Goal: Information Seeking & Learning: Compare options

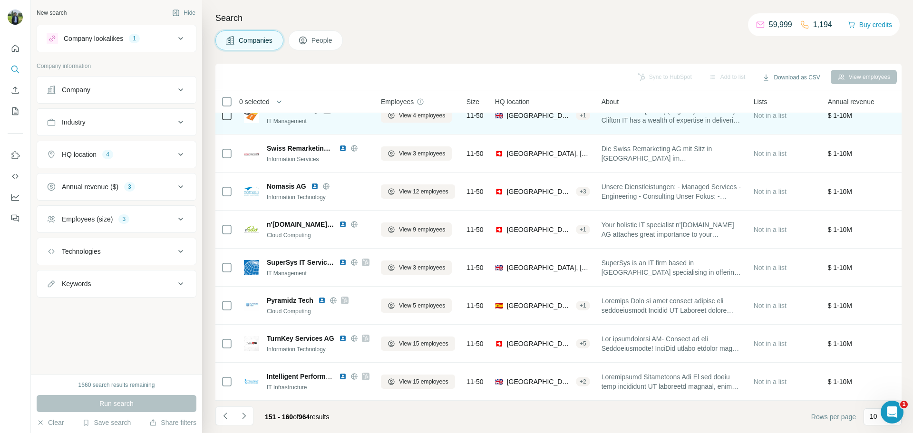
scroll to position [98, 0]
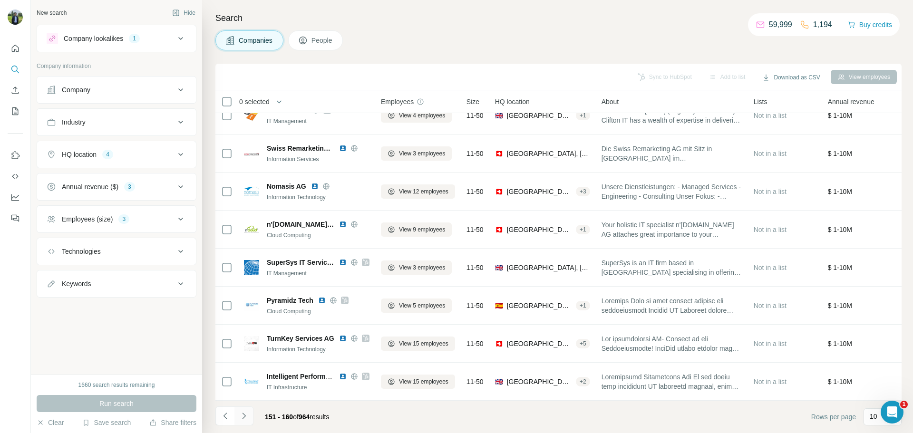
click at [247, 413] on icon "Navigate to next page" at bounding box center [244, 416] width 10 height 10
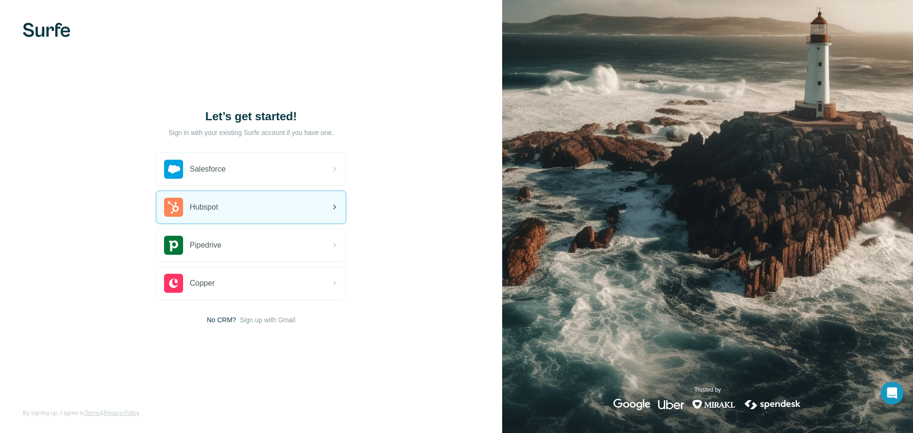
click at [229, 214] on div "Hubspot" at bounding box center [250, 207] width 189 height 32
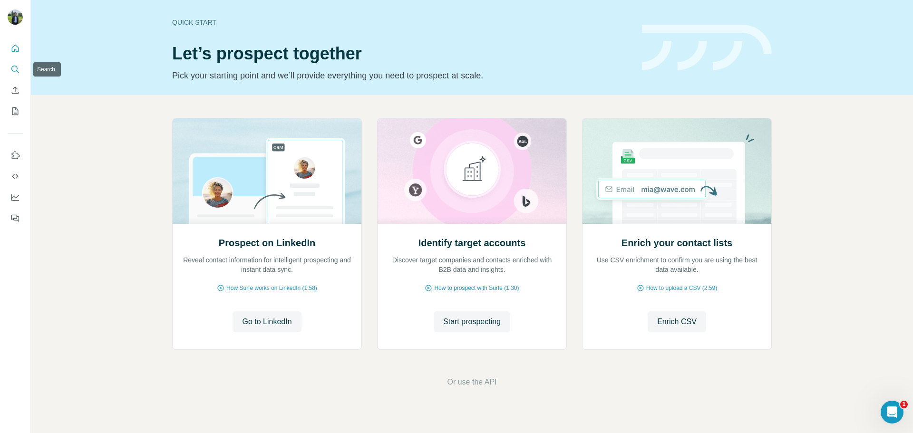
click at [14, 66] on icon "Search" at bounding box center [14, 69] width 6 height 6
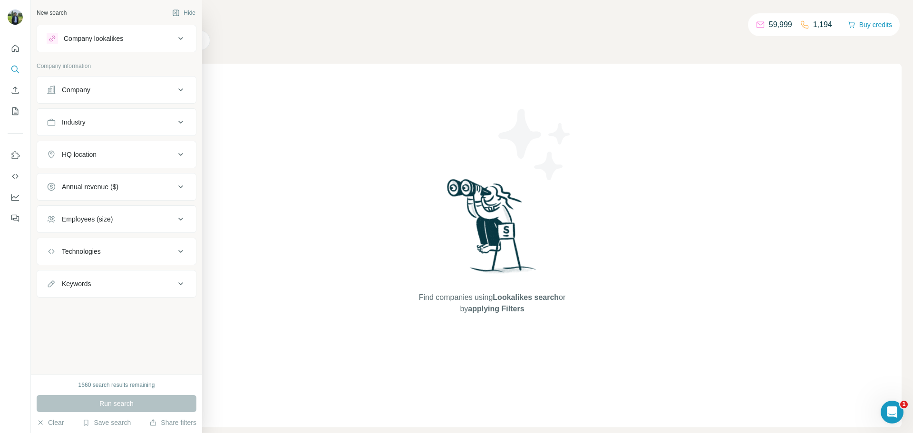
click at [105, 47] on button "Company lookalikes" at bounding box center [116, 38] width 159 height 23
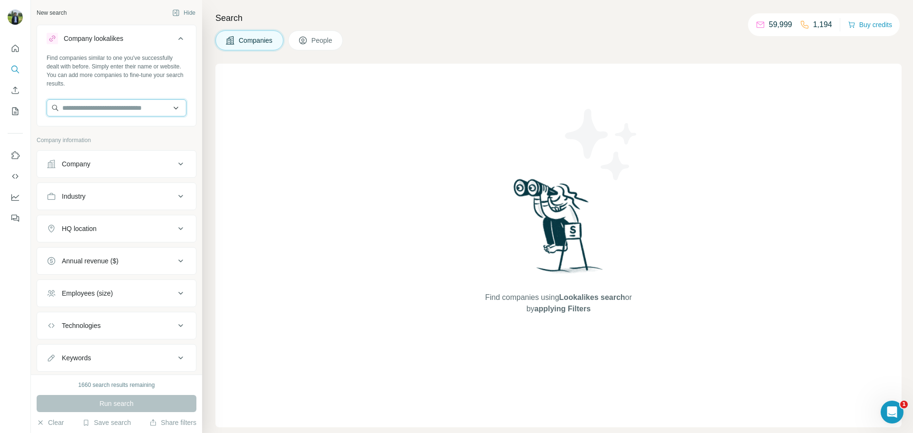
click at [109, 111] on input "text" at bounding box center [117, 107] width 140 height 17
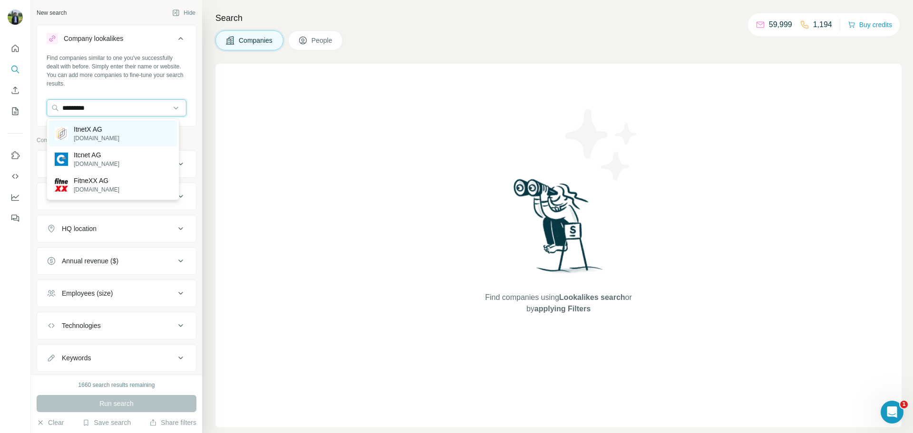
type input "*********"
click at [146, 136] on div "ItnetX AG [DOMAIN_NAME]" at bounding box center [113, 134] width 128 height 26
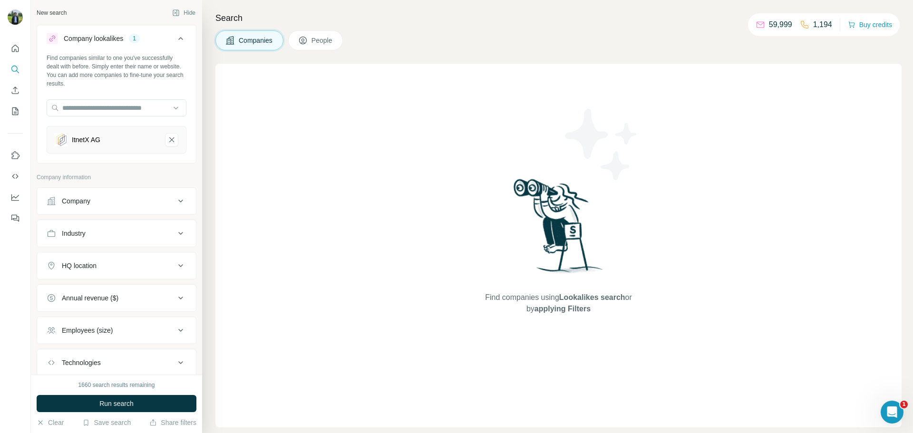
click at [107, 194] on button "Company" at bounding box center [116, 201] width 159 height 23
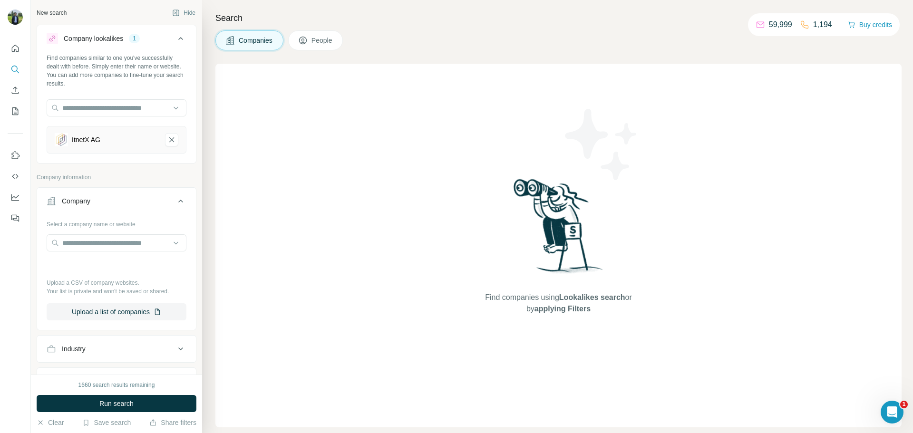
click at [111, 196] on button "Company" at bounding box center [116, 203] width 159 height 27
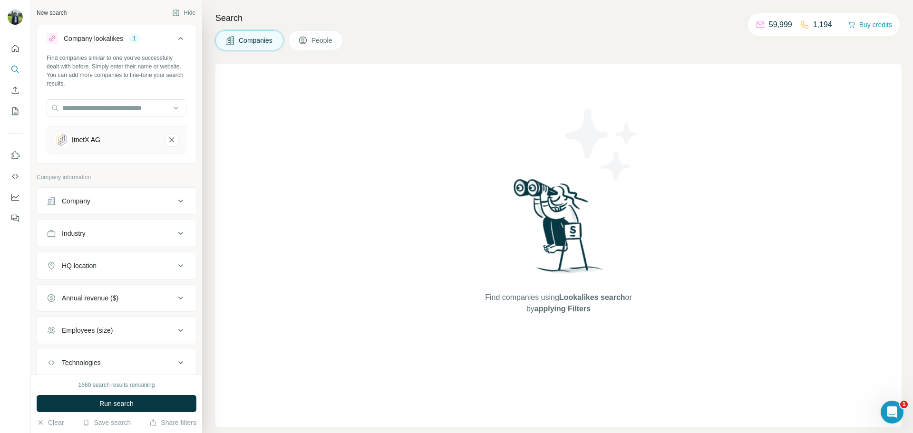
click at [106, 256] on button "HQ location" at bounding box center [116, 265] width 159 height 23
click at [105, 286] on input "text" at bounding box center [117, 289] width 140 height 17
type input "*******"
click at [220, 296] on div "Find companies using Lookalikes search or by applying Filters" at bounding box center [558, 246] width 686 height 364
click at [115, 293] on input "text" at bounding box center [117, 289] width 140 height 17
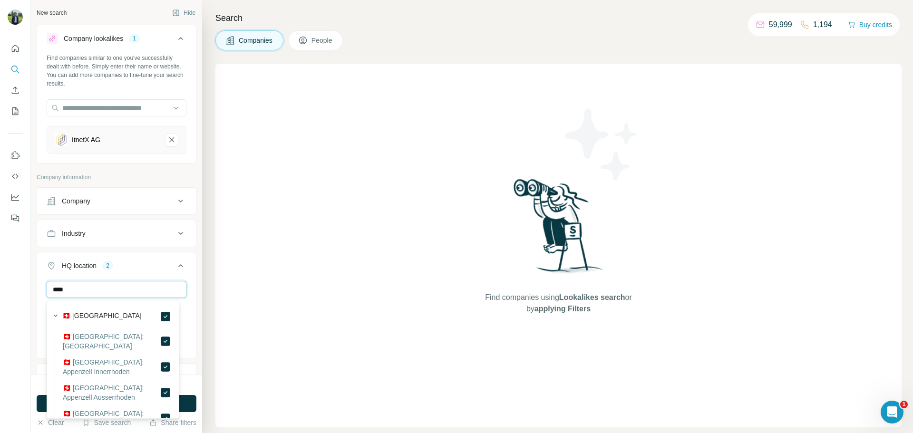
click at [135, 287] on input "****" at bounding box center [117, 289] width 140 height 17
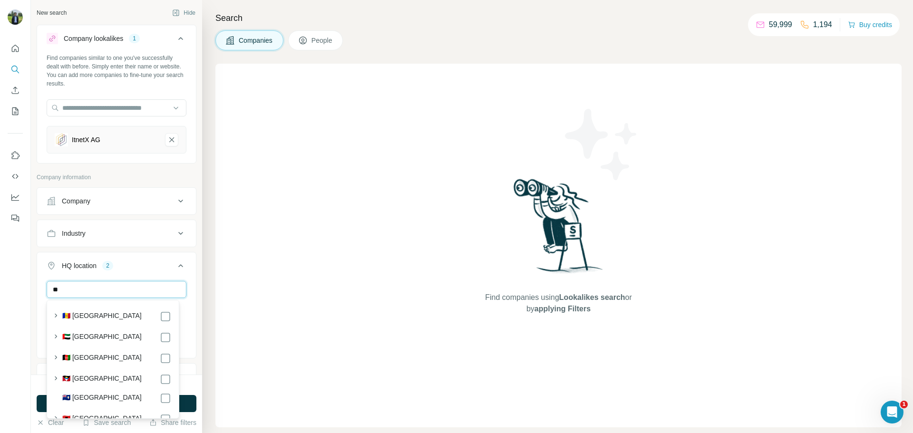
type input "*"
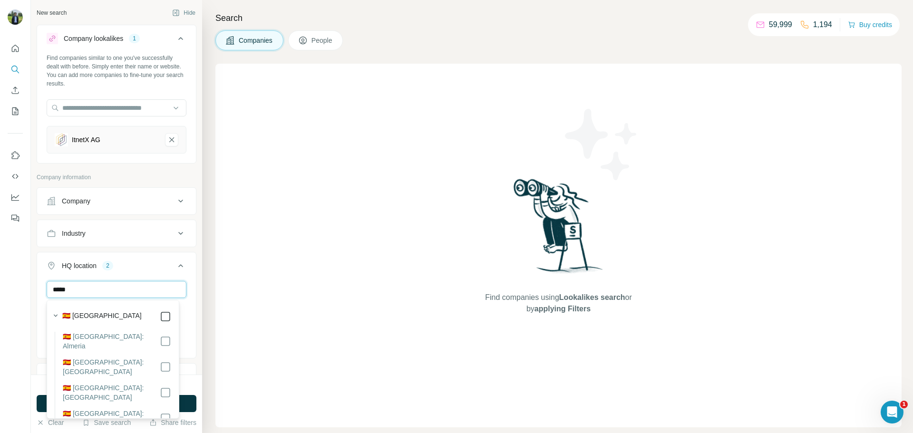
type input "*****"
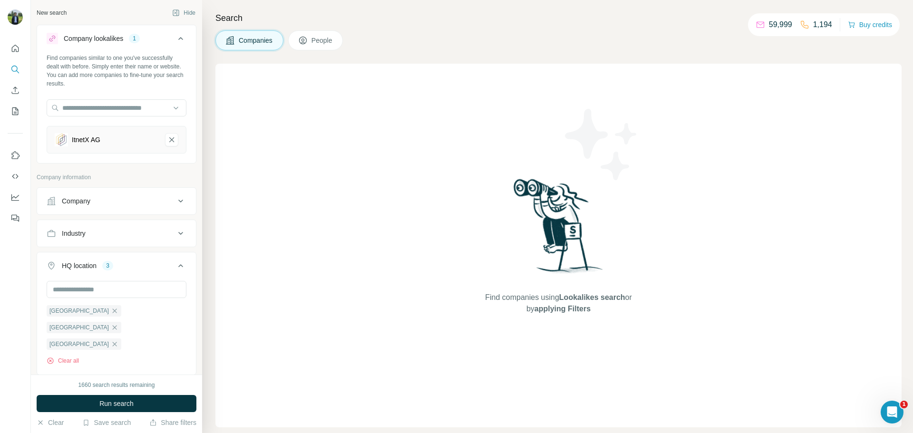
scroll to position [141, 0]
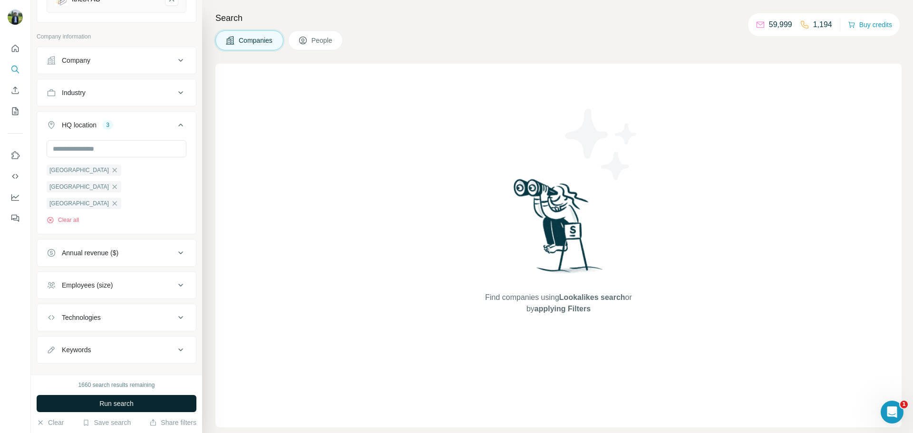
click at [144, 398] on button "Run search" at bounding box center [117, 403] width 160 height 17
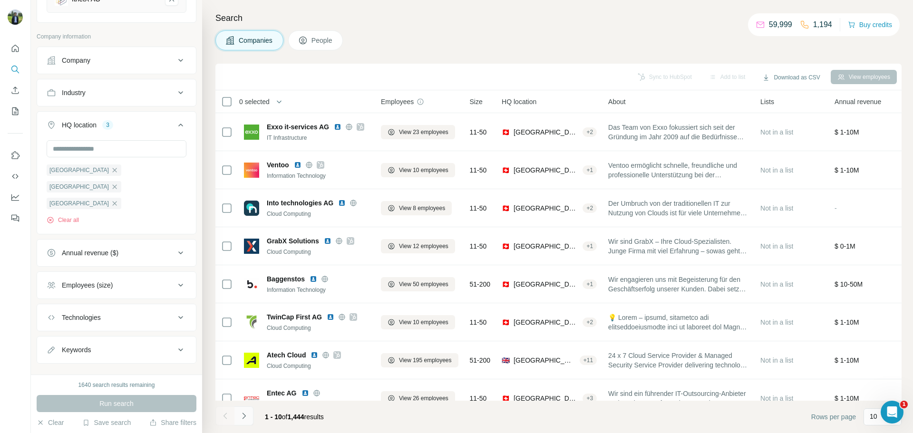
click at [244, 412] on icon "Navigate to next page" at bounding box center [244, 416] width 10 height 10
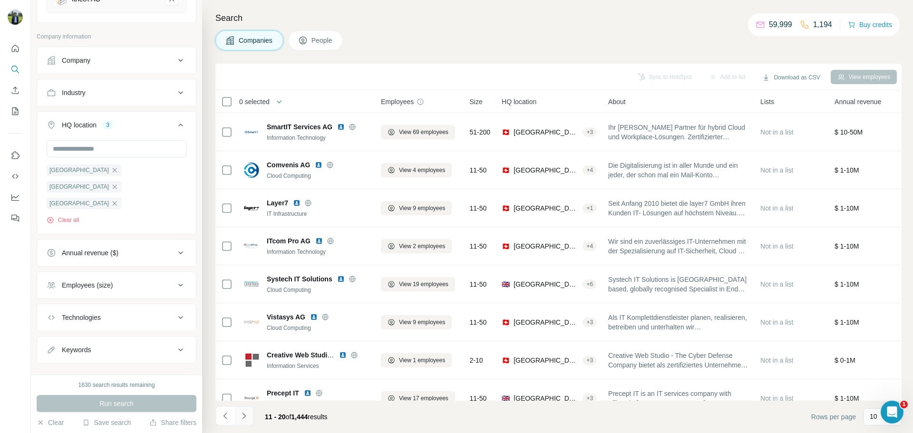
click at [244, 412] on icon "Navigate to next page" at bounding box center [244, 416] width 10 height 10
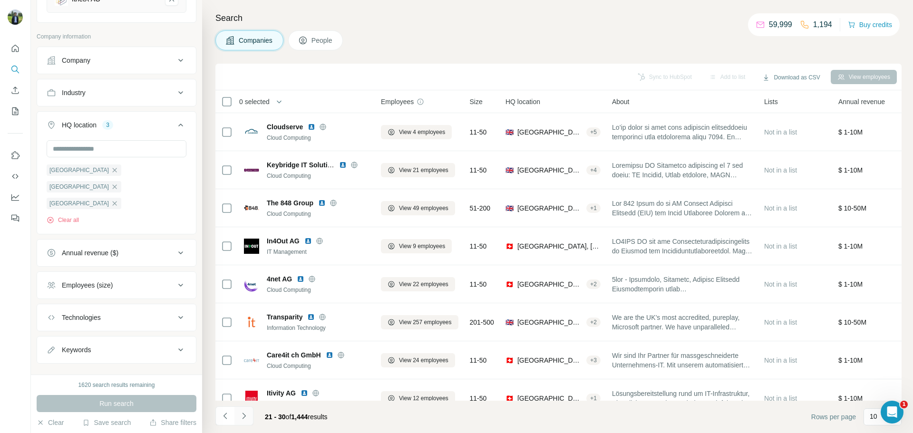
click at [243, 412] on icon "Navigate to next page" at bounding box center [244, 416] width 10 height 10
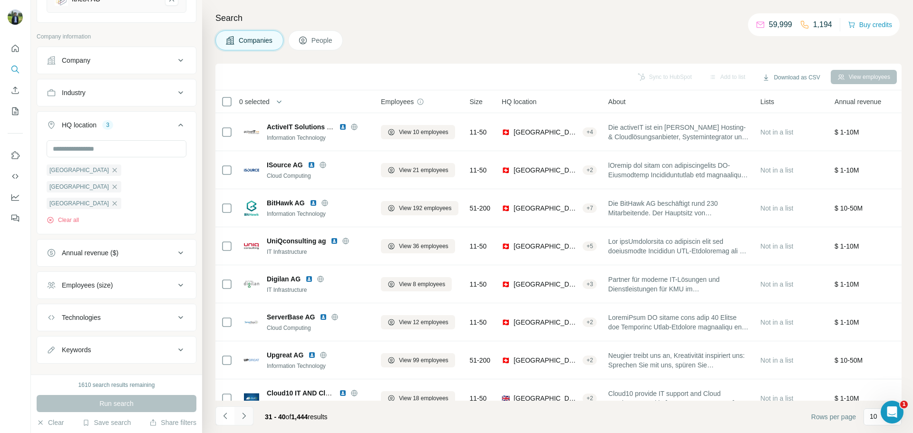
click at [241, 419] on icon "Navigate to next page" at bounding box center [244, 416] width 10 height 10
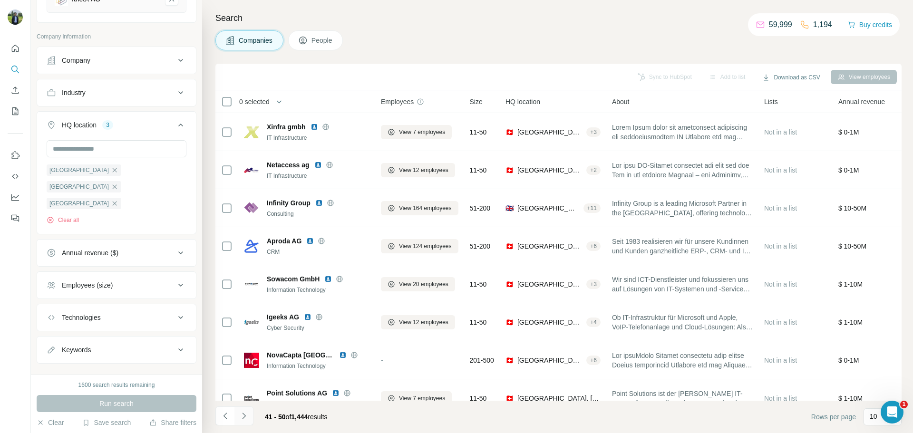
click at [244, 418] on icon "Navigate to next page" at bounding box center [243, 416] width 3 height 6
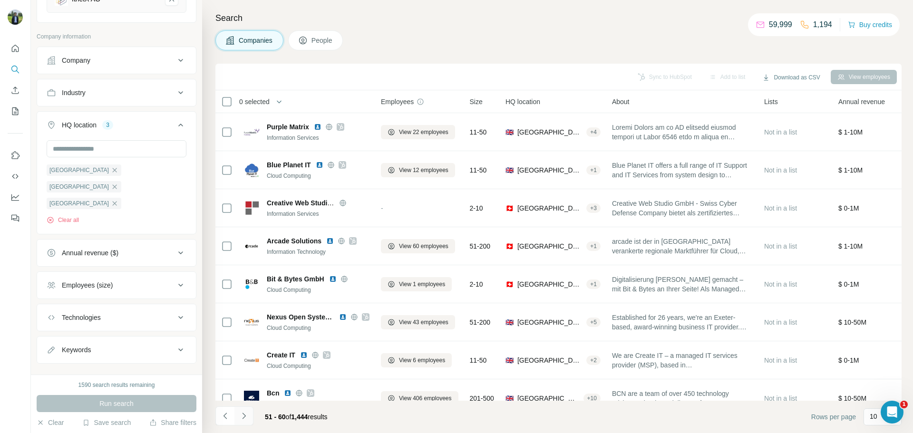
click at [244, 418] on icon "Navigate to next page" at bounding box center [243, 416] width 3 height 6
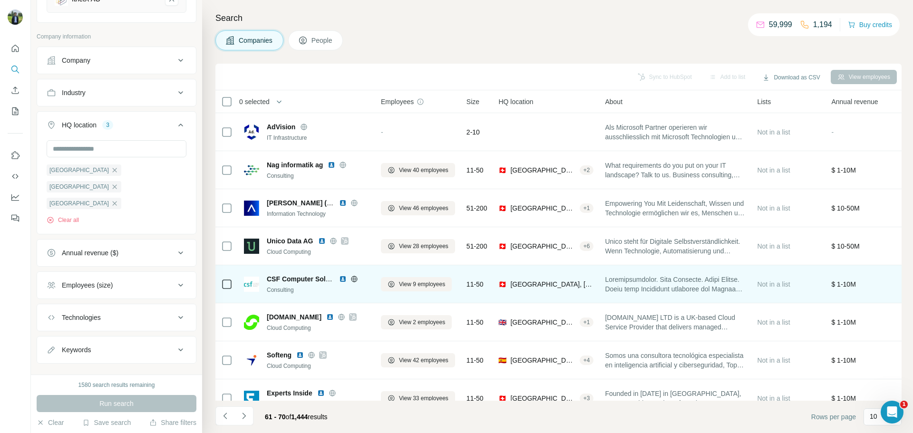
click at [343, 278] on img at bounding box center [343, 279] width 8 height 8
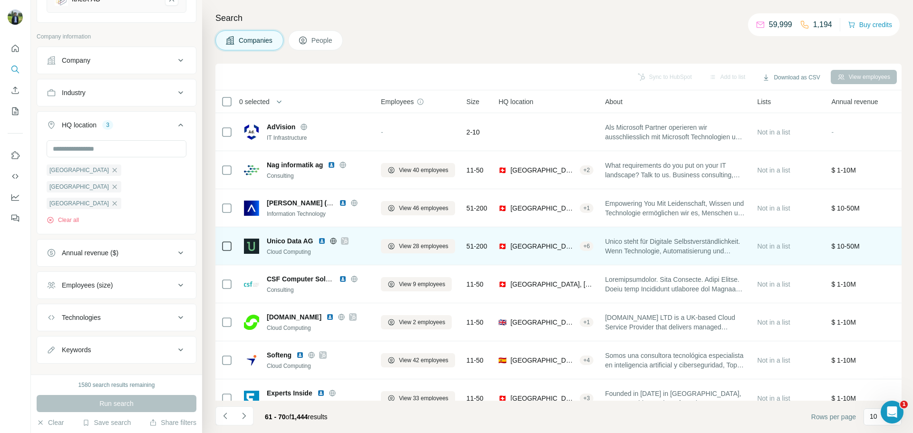
scroll to position [98, 0]
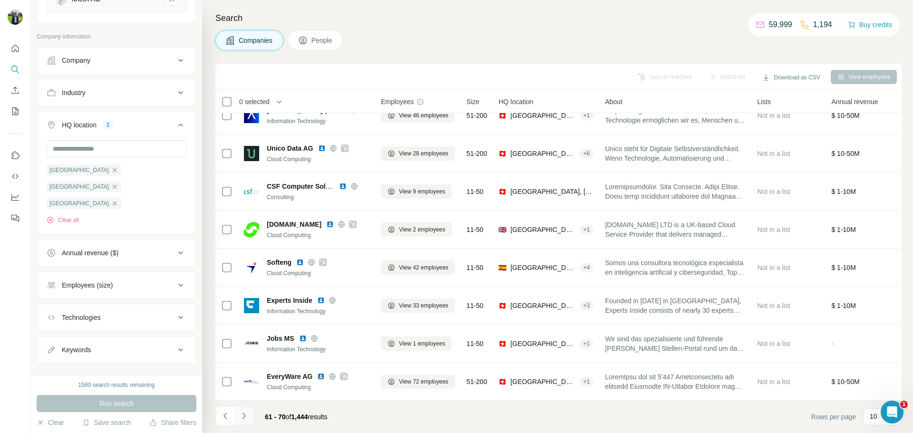
click at [244, 419] on icon "Navigate to next page" at bounding box center [244, 416] width 10 height 10
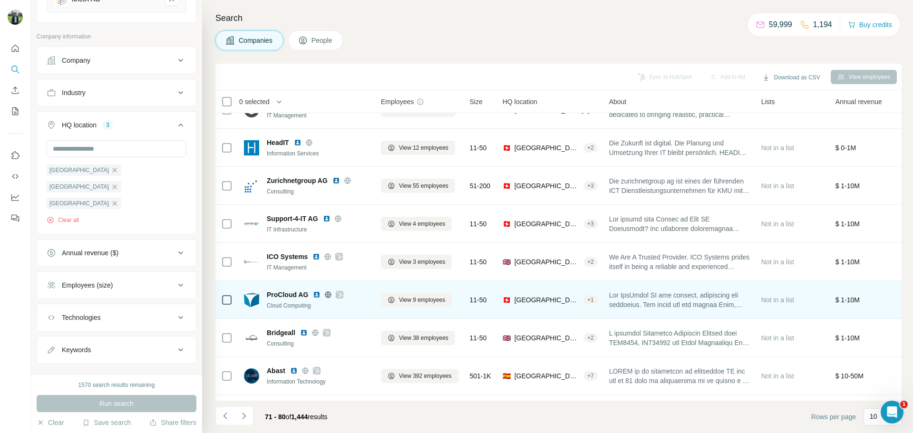
scroll to position [0, 0]
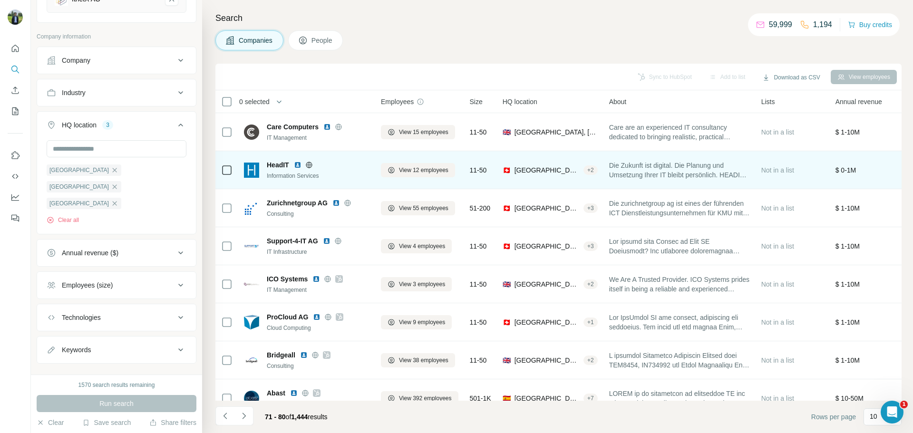
click at [299, 166] on img at bounding box center [298, 165] width 8 height 8
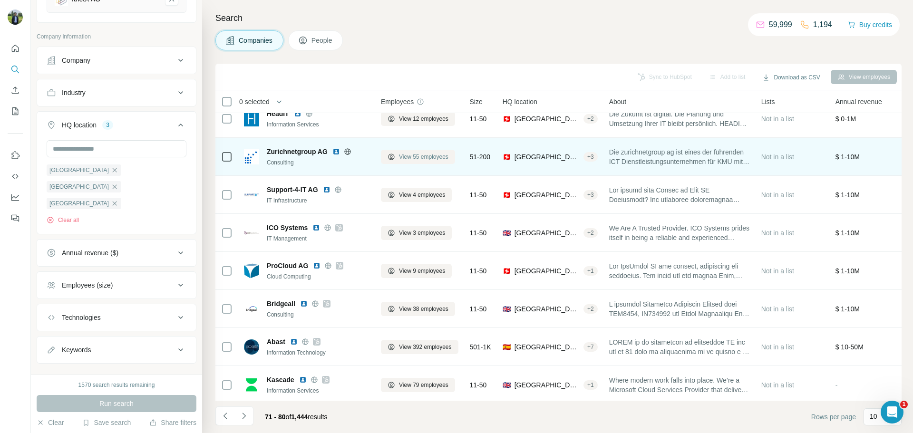
scroll to position [98, 0]
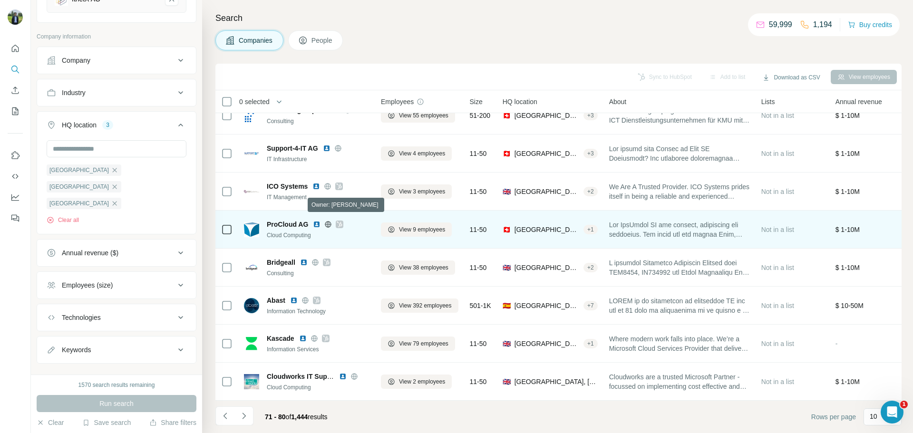
click at [337, 221] on icon at bounding box center [340, 225] width 6 height 8
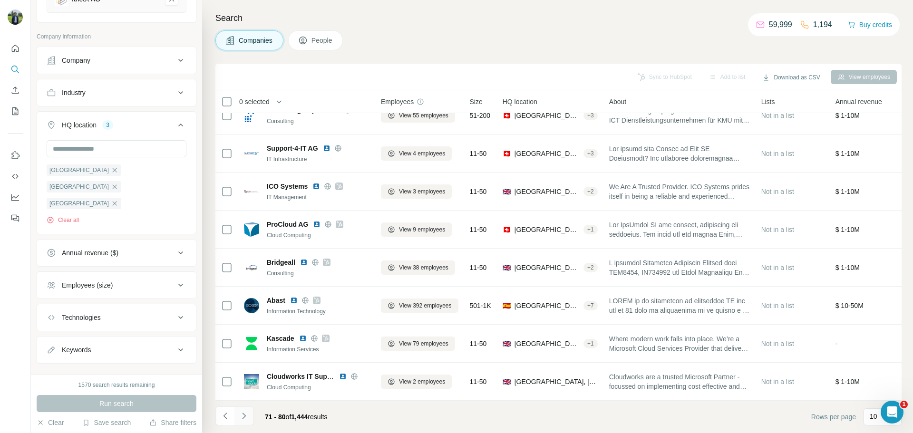
click at [245, 417] on icon "Navigate to next page" at bounding box center [244, 416] width 10 height 10
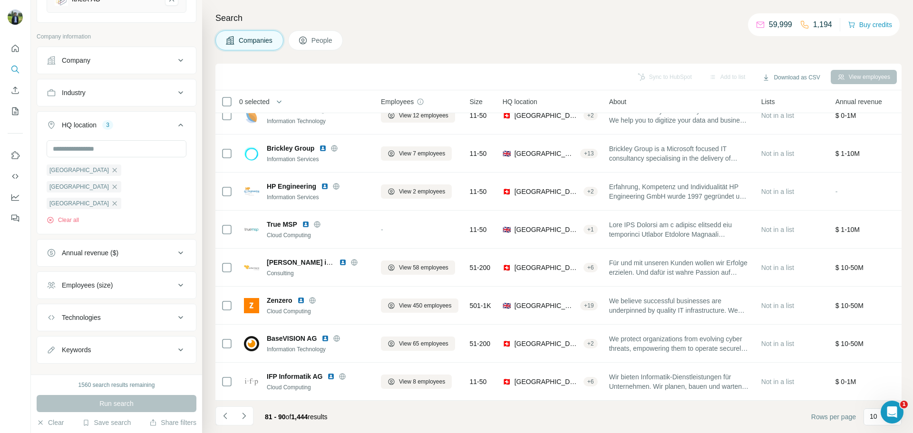
scroll to position [0, 0]
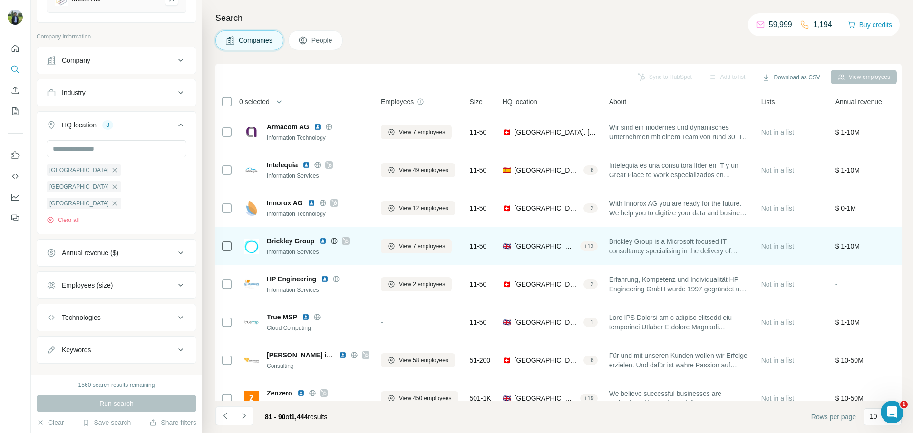
click at [345, 241] on icon at bounding box center [346, 241] width 6 height 8
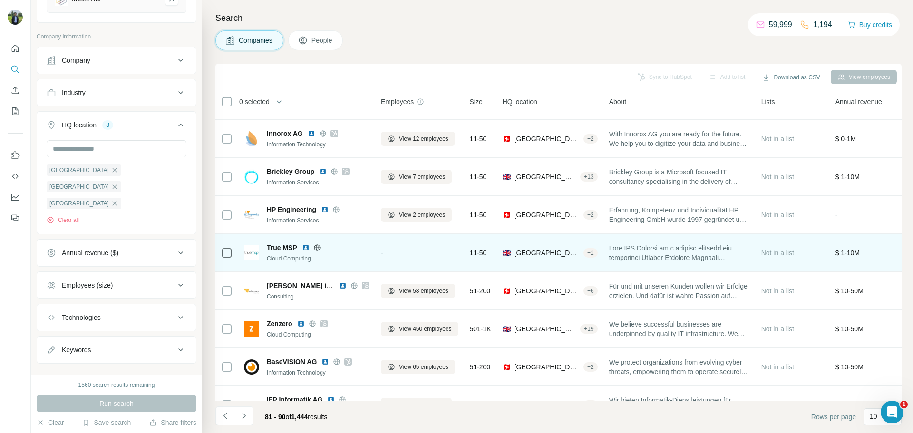
scroll to position [98, 0]
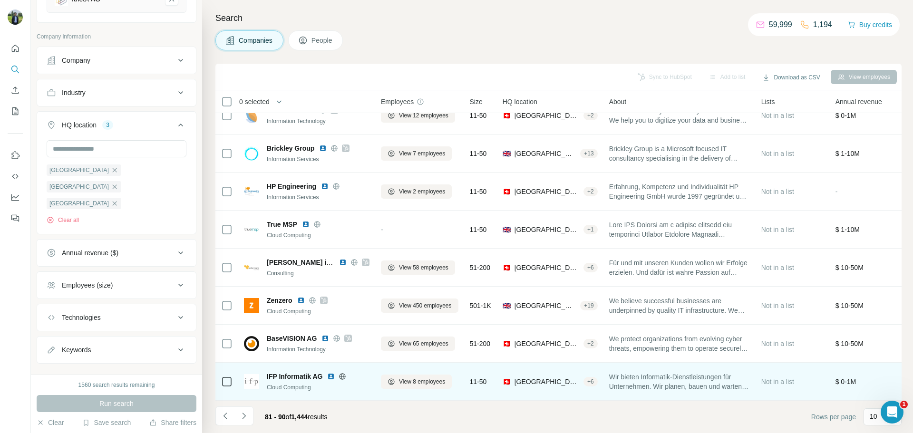
click at [330, 373] on img at bounding box center [331, 377] width 8 height 8
